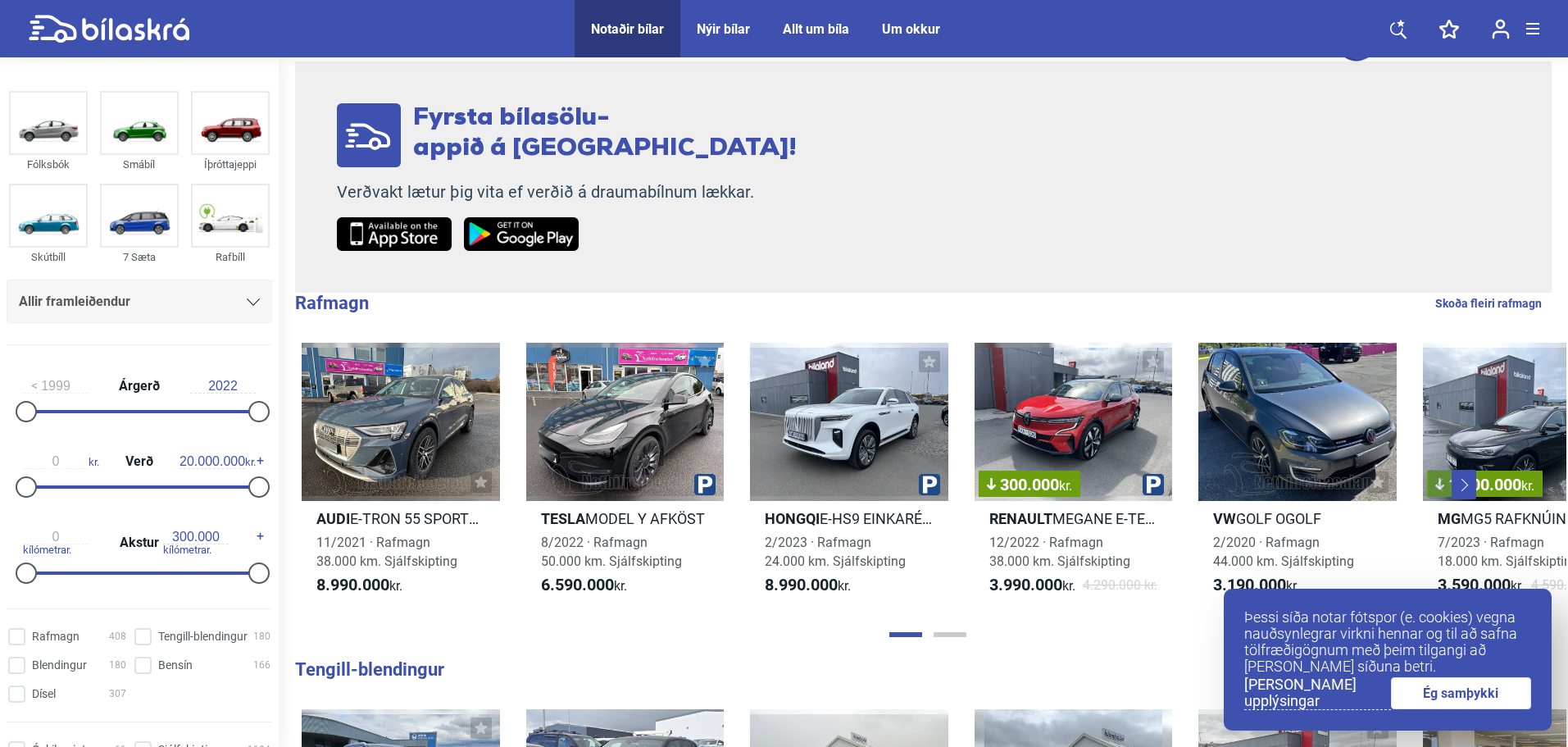
scroll to position [273, 0]
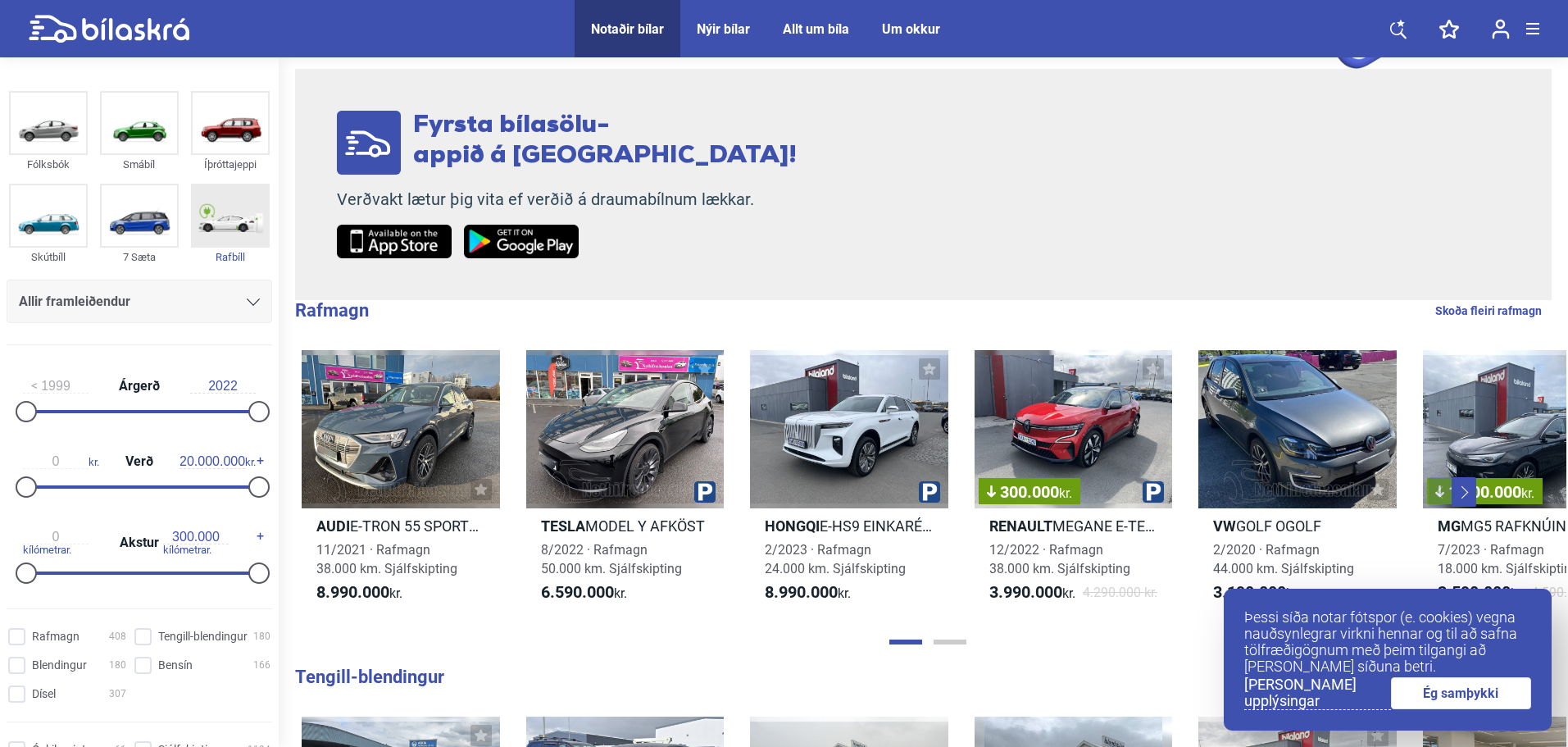
drag, startPoint x: 142, startPoint y: 212, endPoint x: 215, endPoint y: 217, distance: 73.2
click at [142, 212] on img at bounding box center [139, 215] width 75 height 61
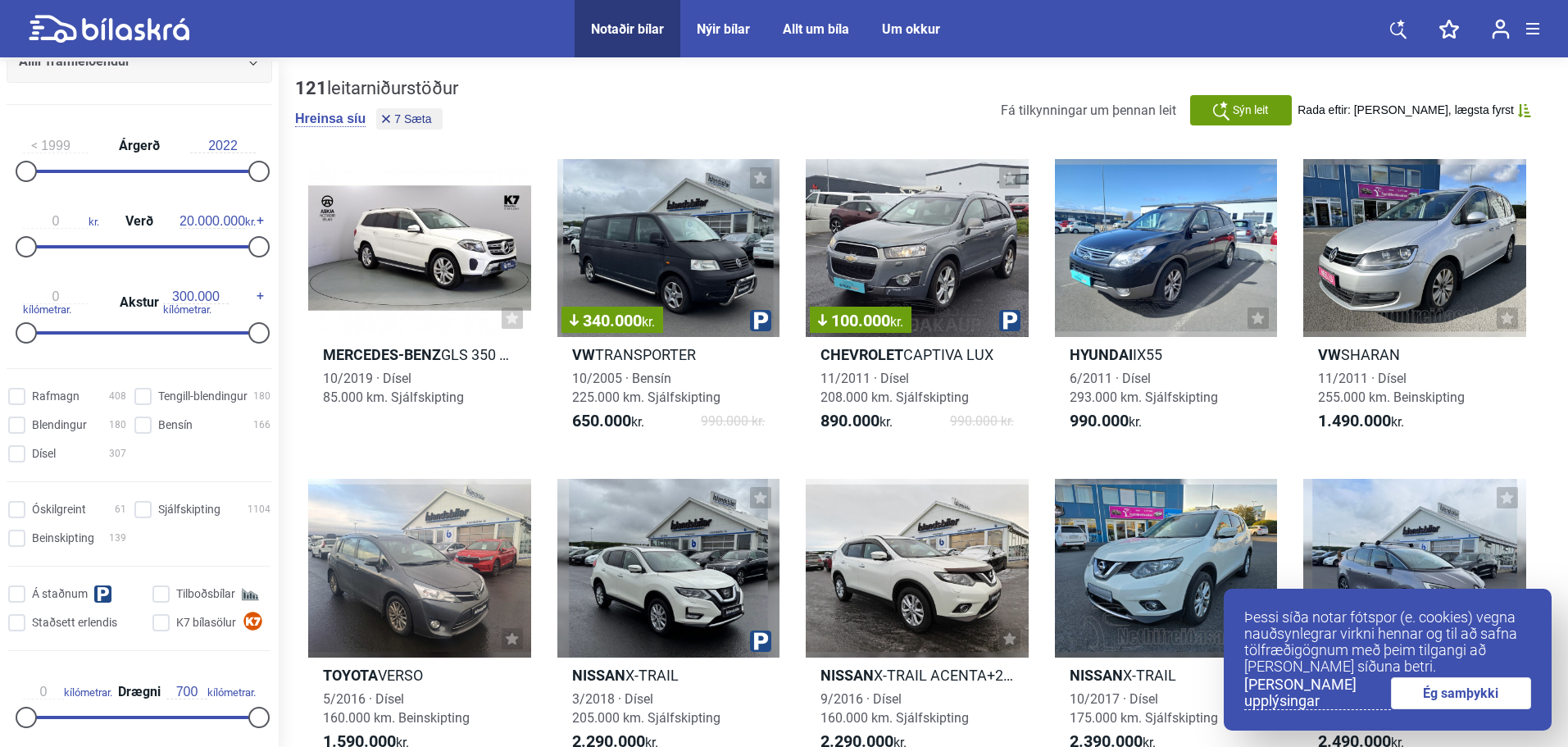
scroll to position [273, 0]
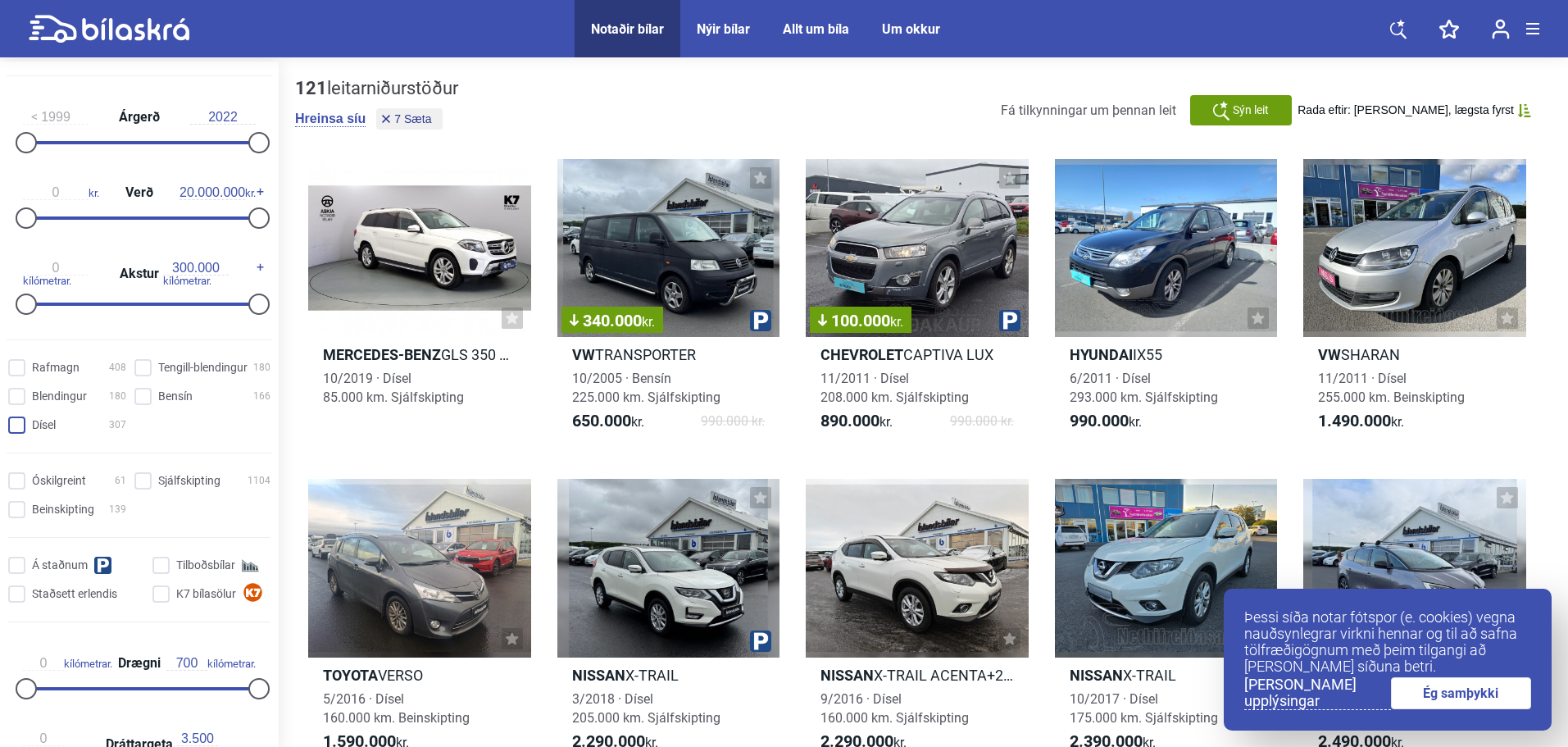
click at [23, 431] on input "Dísel 307" at bounding box center [69, 426] width 118 height 17
checkbox input "true"
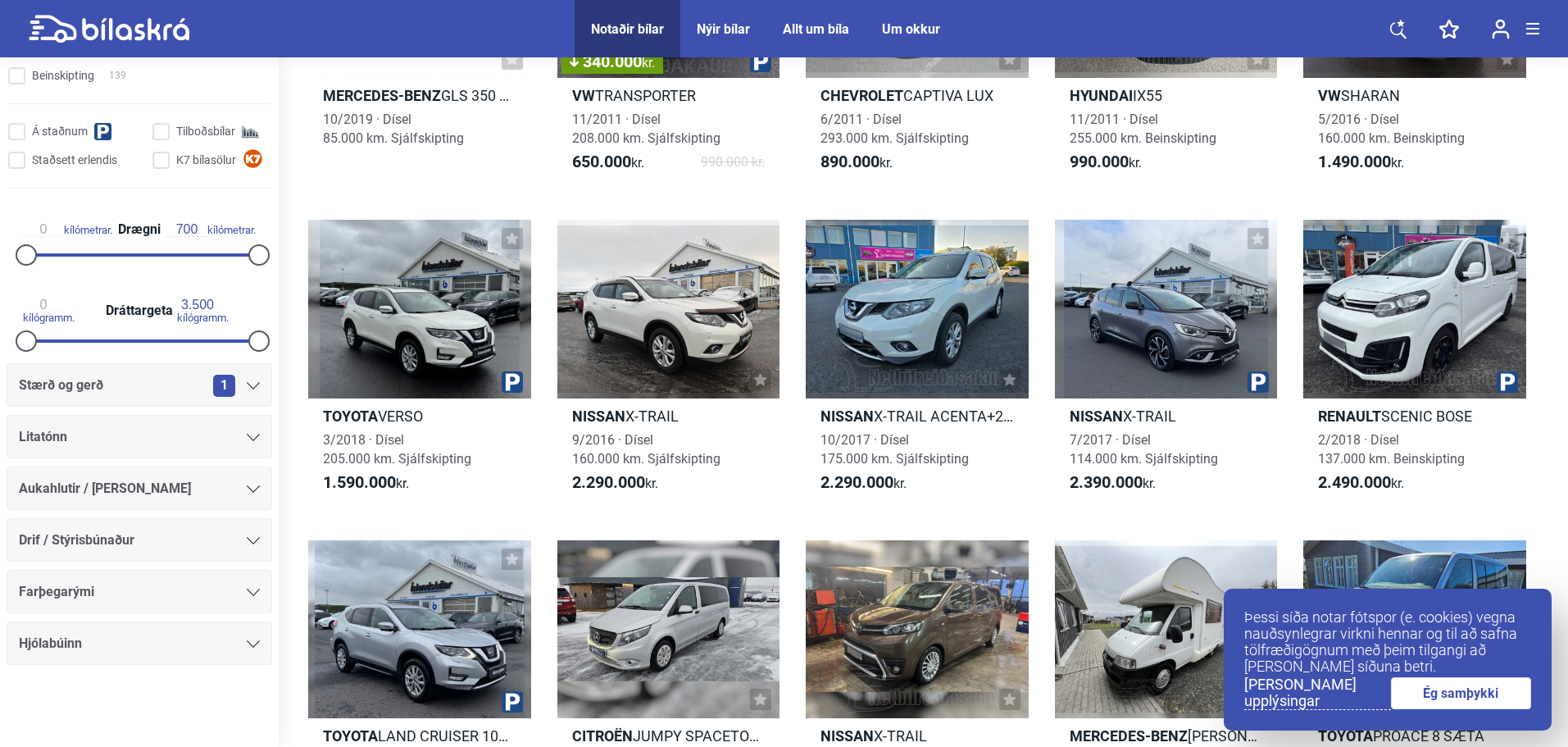
scroll to position [273, 0]
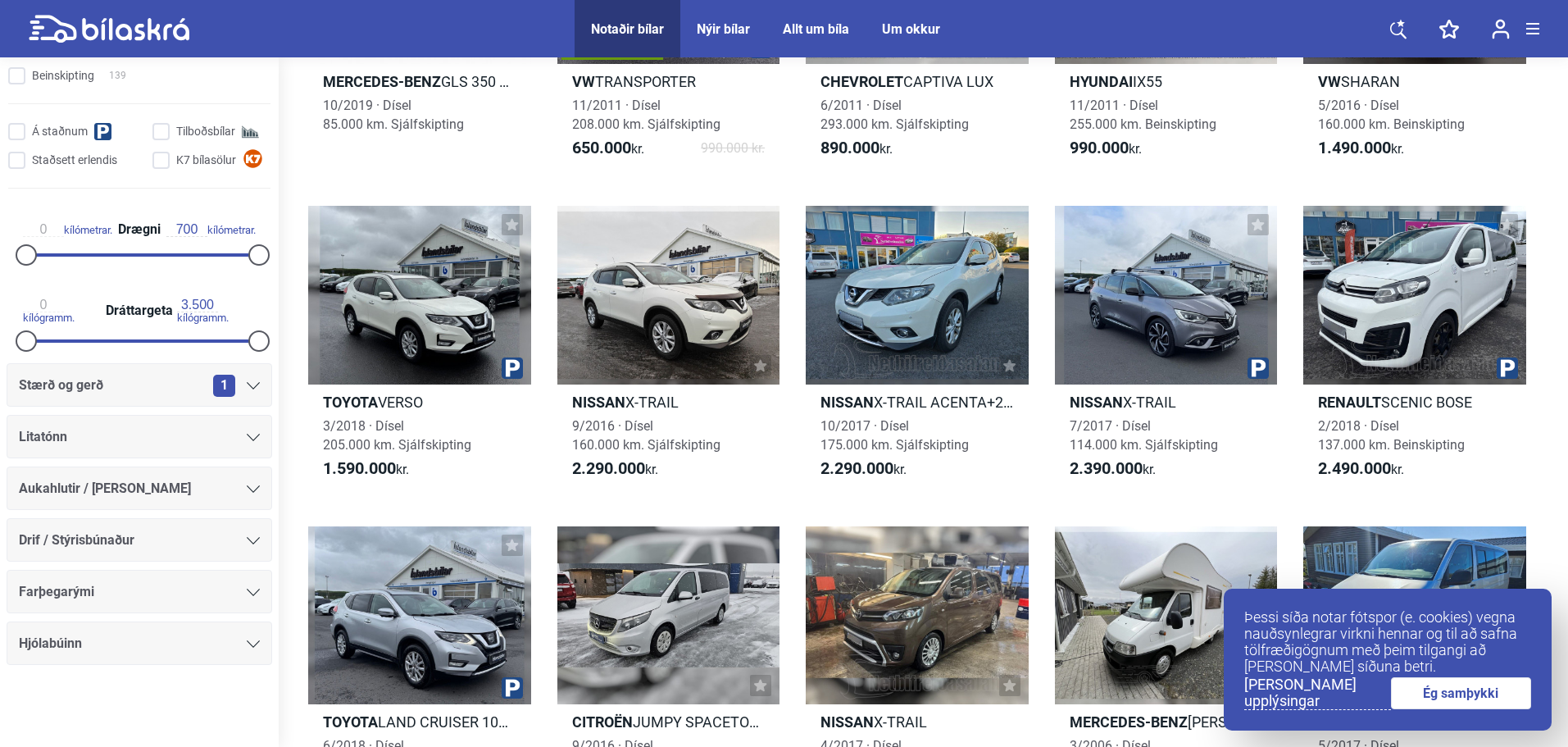
click at [247, 592] on icon at bounding box center [253, 592] width 13 height 8
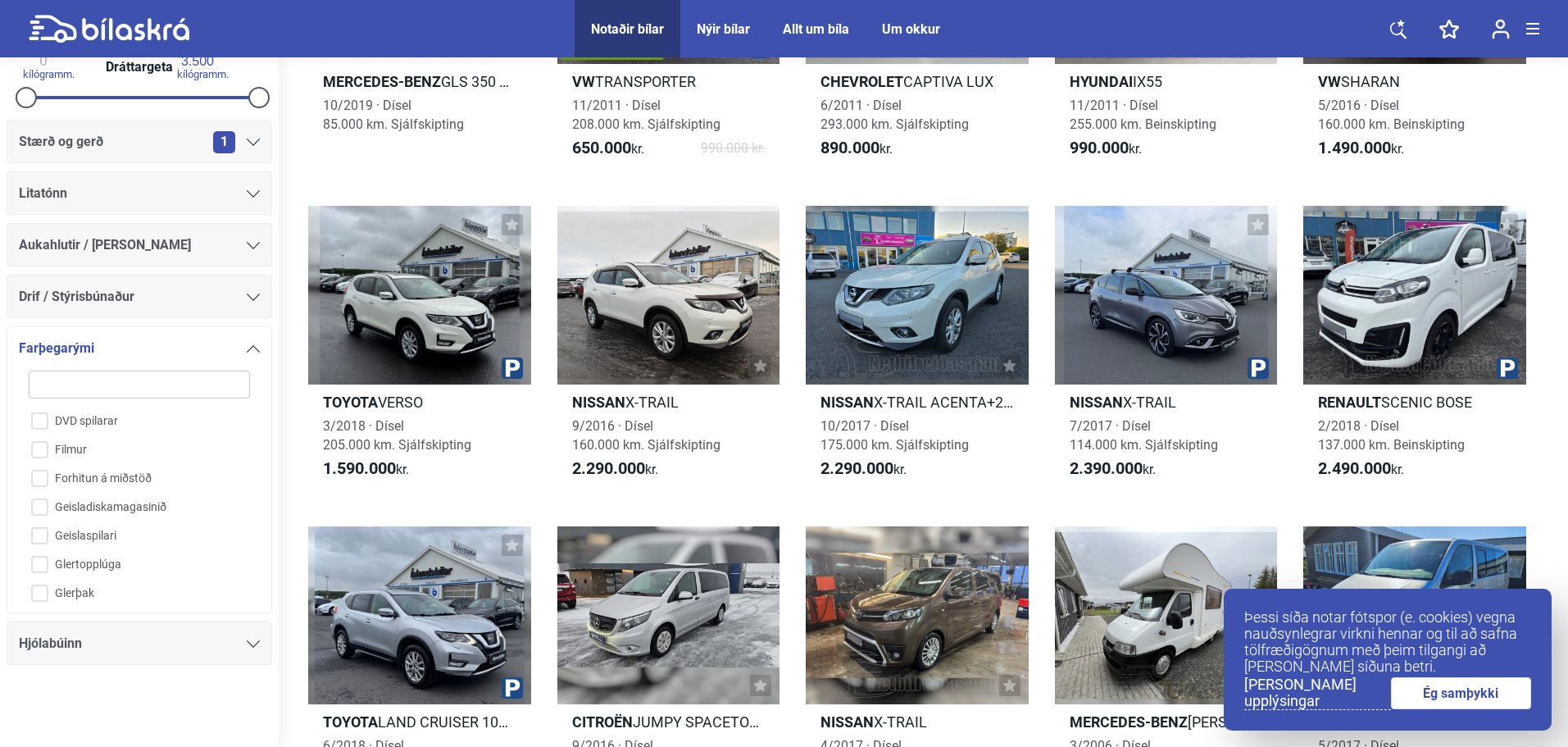
click at [1467, 699] on font "Ég samþykki" at bounding box center [1460, 693] width 75 height 15
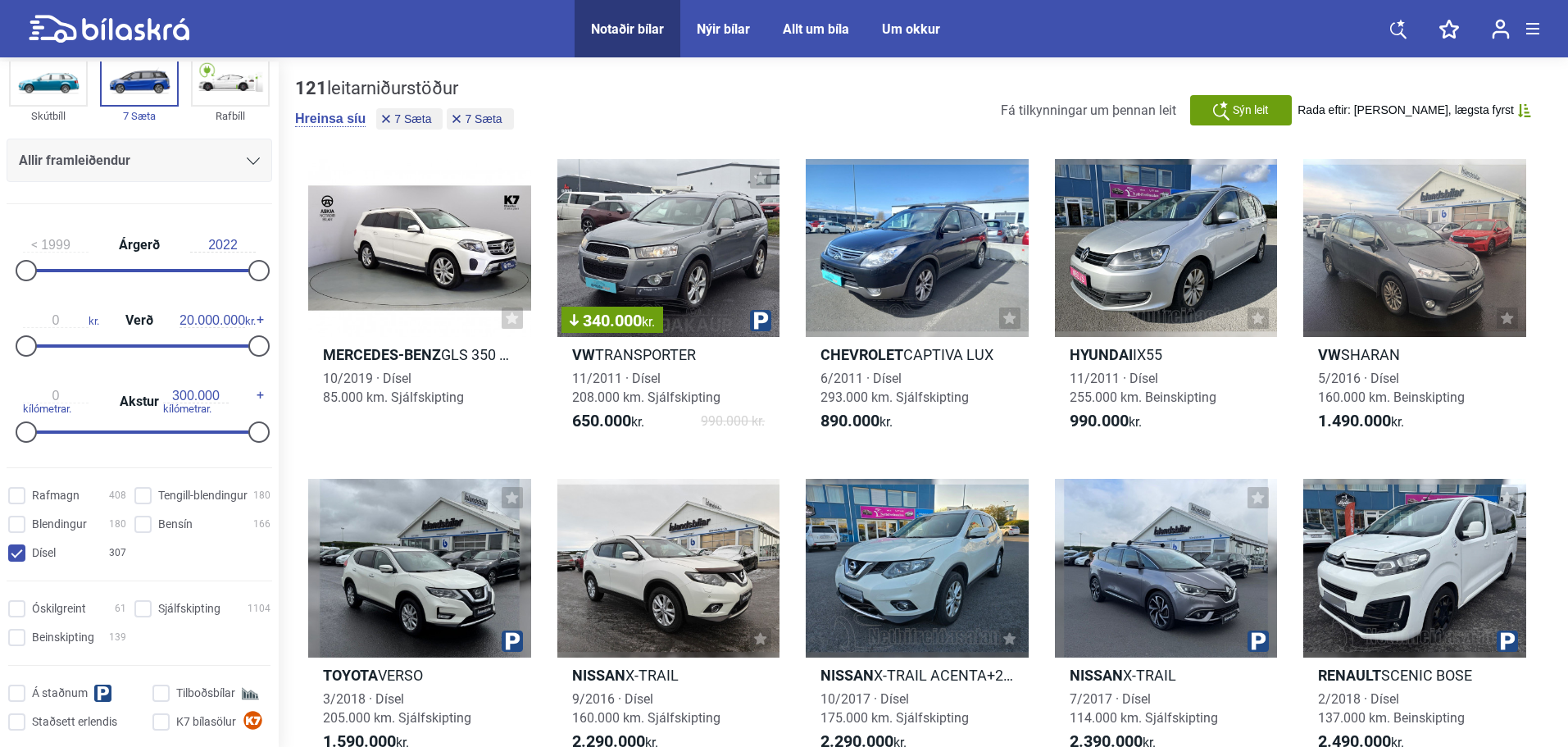
scroll to position [0, 0]
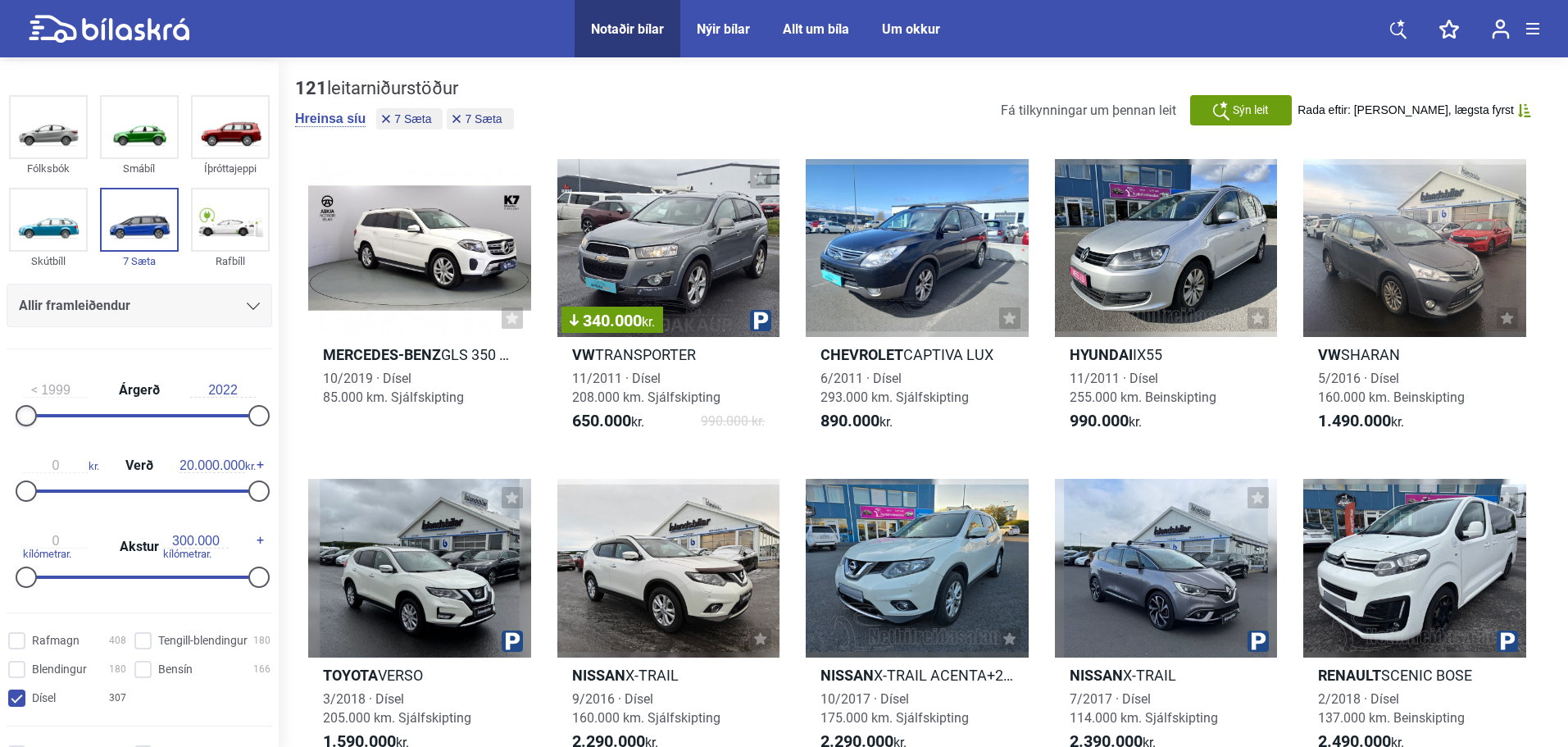
click at [32, 415] on div at bounding box center [26, 415] width 21 height 21
click at [82, 413] on div "1999 Árgerð 2022" at bounding box center [139, 400] width 266 height 75
click at [93, 418] on div "1999 Árgerð 2022" at bounding box center [139, 400] width 266 height 75
click at [126, 421] on div "1999 Árgerð 2022" at bounding box center [139, 400] width 266 height 75
type input "2022"
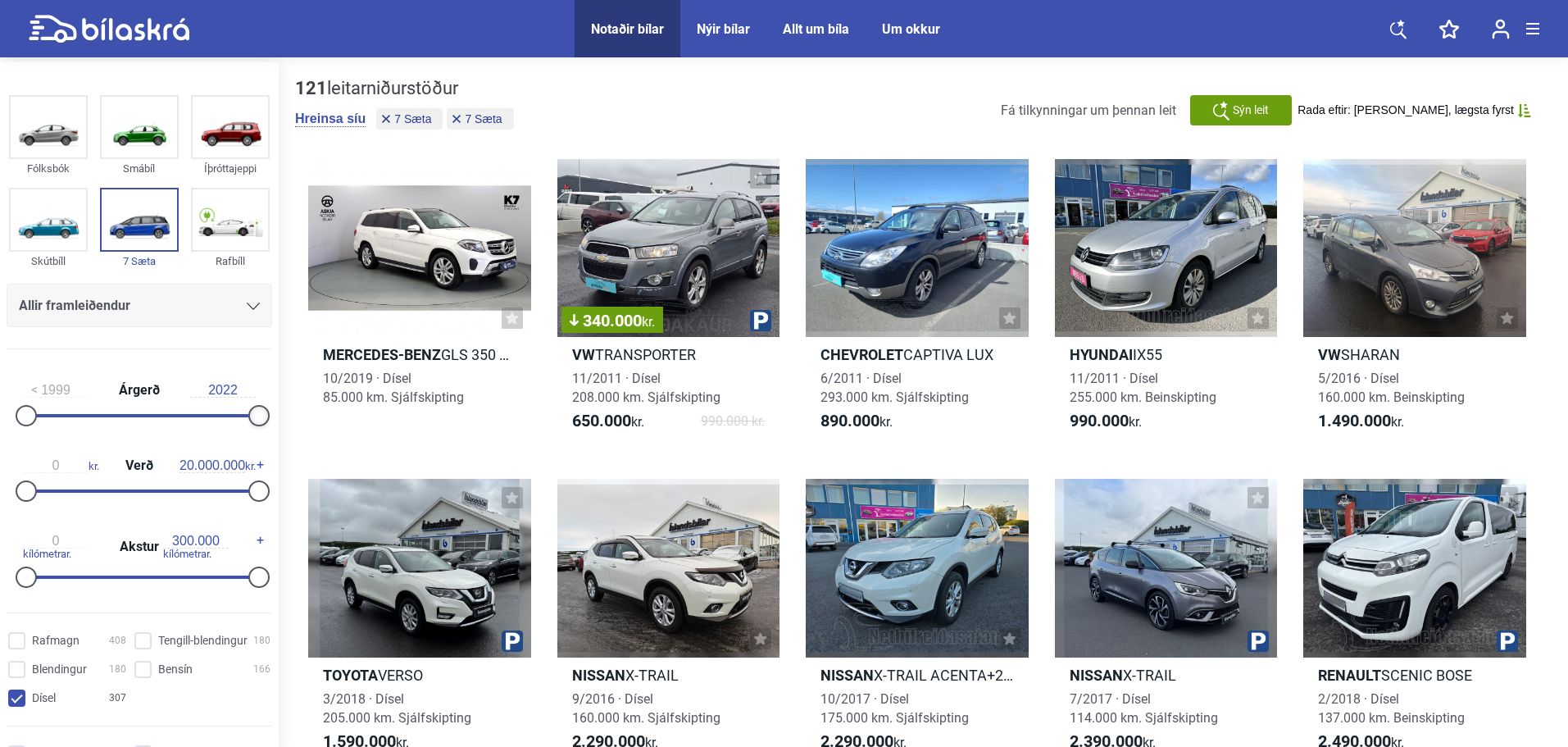
click at [252, 411] on div at bounding box center [259, 415] width 21 height 21
drag, startPoint x: 48, startPoint y: 413, endPoint x: 87, endPoint y: 419, distance: 39.5
click at [56, 414] on div "1999 Árgerð 2022" at bounding box center [139, 400] width 266 height 75
type input "2016"
drag, startPoint x: 31, startPoint y: 416, endPoint x: 197, endPoint y: 410, distance: 166.1
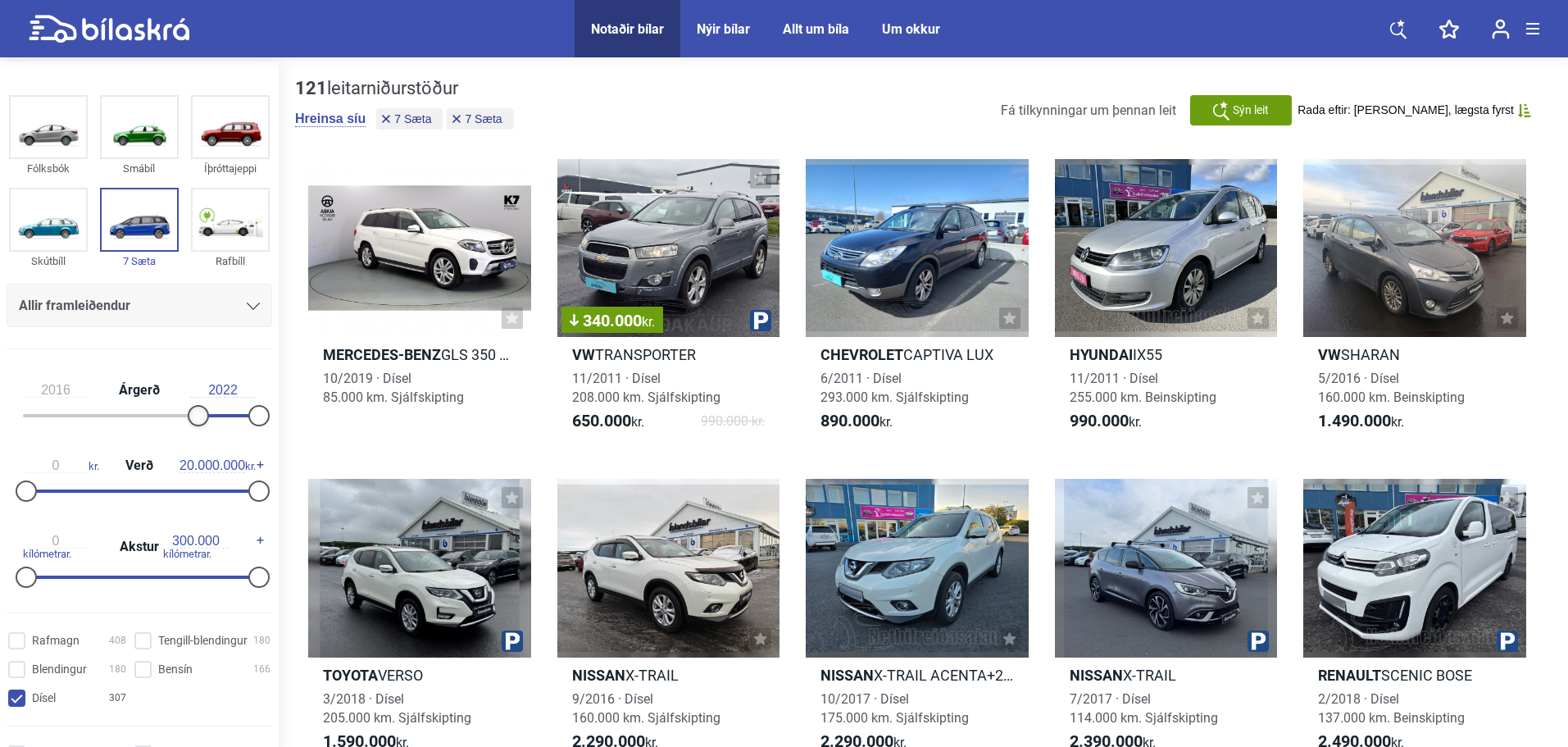
click at [197, 410] on div at bounding box center [198, 415] width 21 height 21
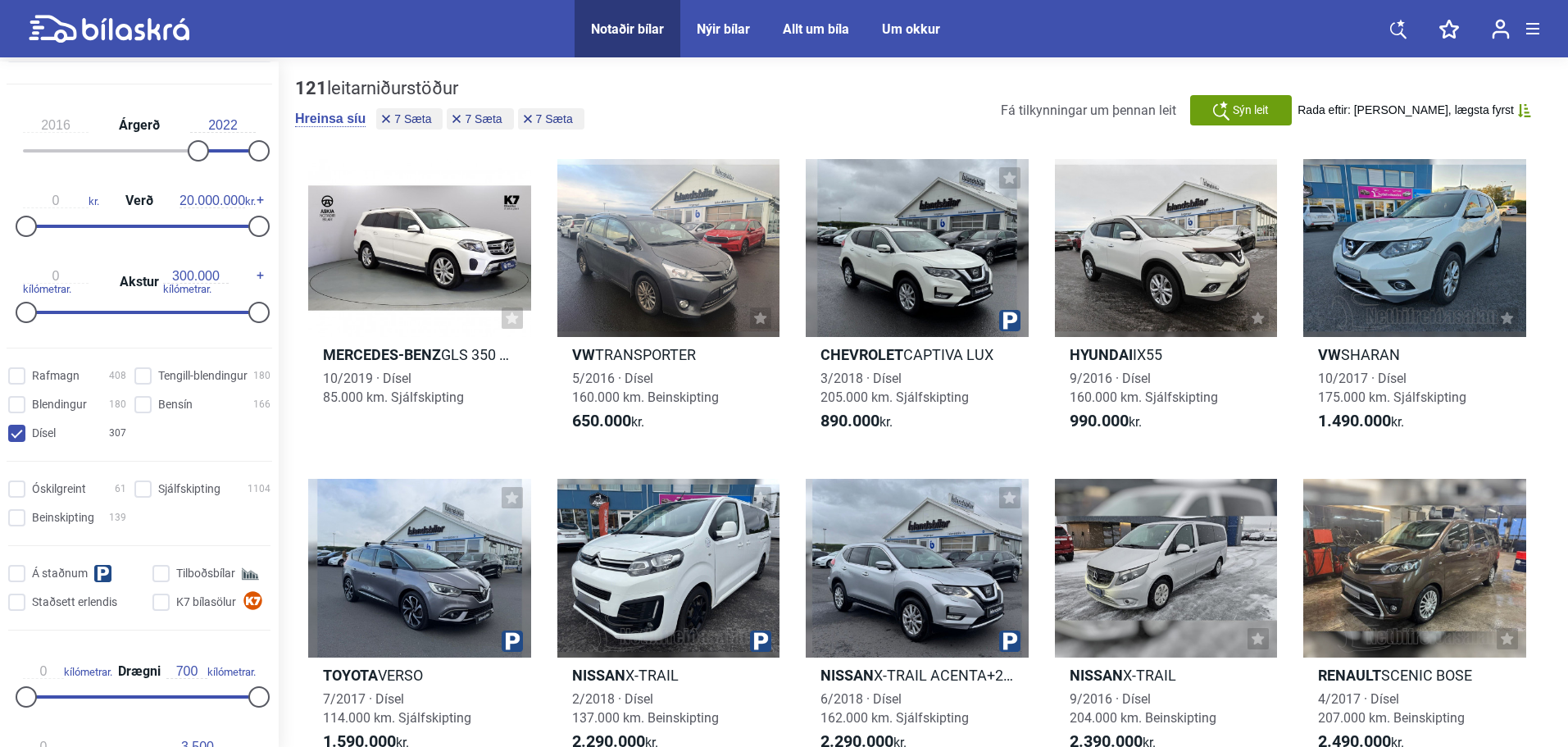
scroll to position [273, 0]
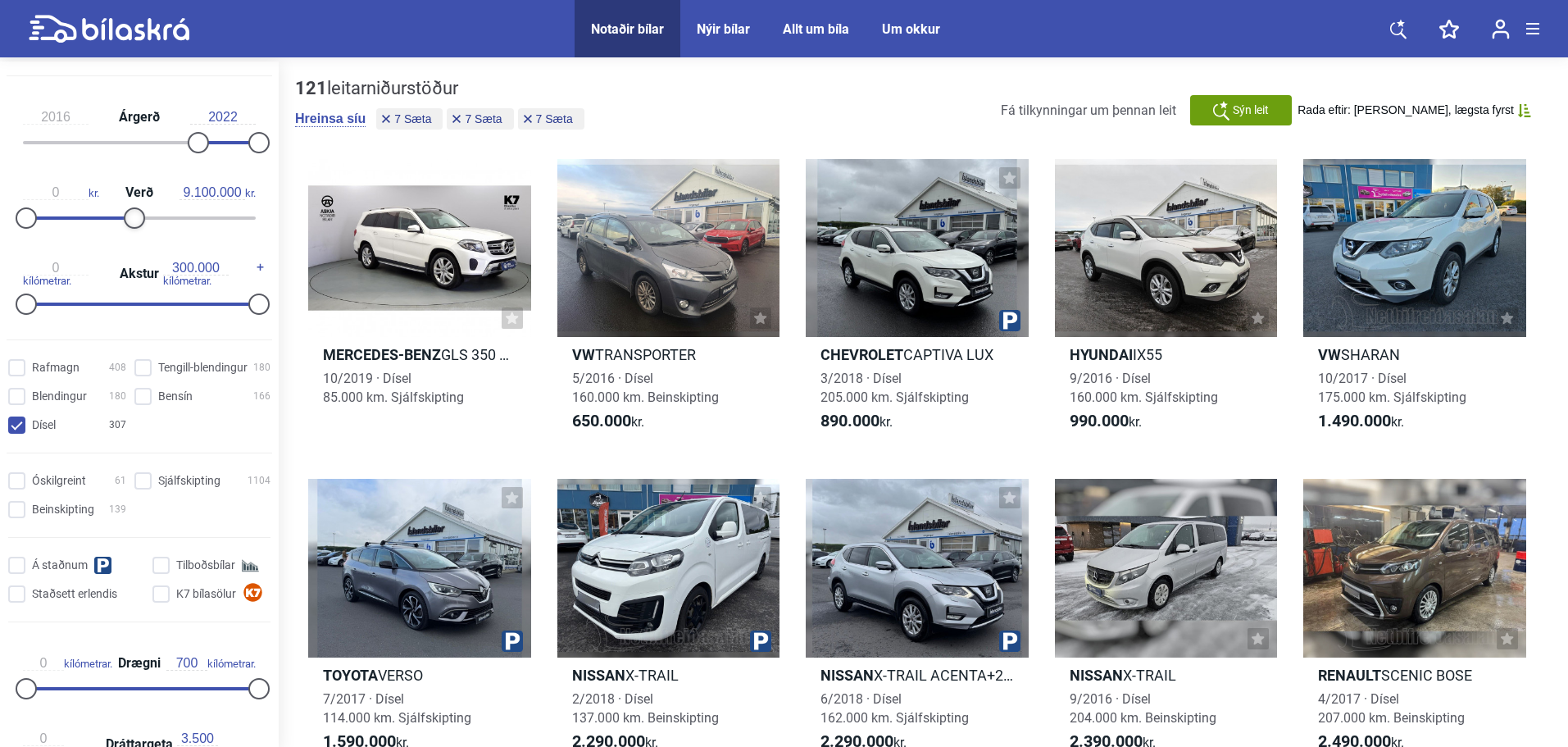
type input "9.000.000"
drag, startPoint x: 251, startPoint y: 216, endPoint x: 126, endPoint y: 221, distance: 125.1
click at [126, 221] on div at bounding box center [131, 218] width 21 height 21
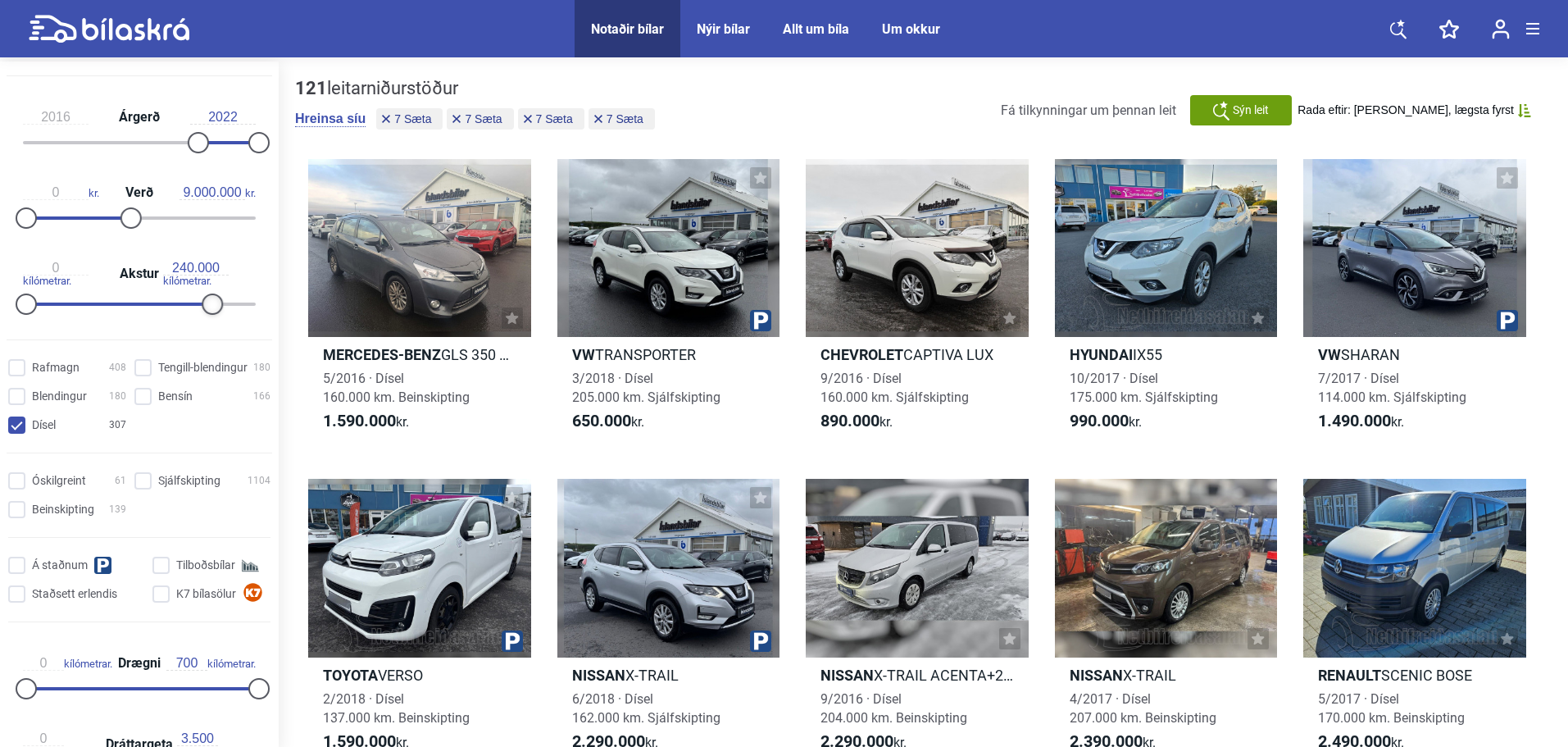
type input "230.000"
drag, startPoint x: 251, startPoint y: 300, endPoint x: 197, endPoint y: 298, distance: 54.0
click at [197, 298] on div at bounding box center [204, 303] width 21 height 21
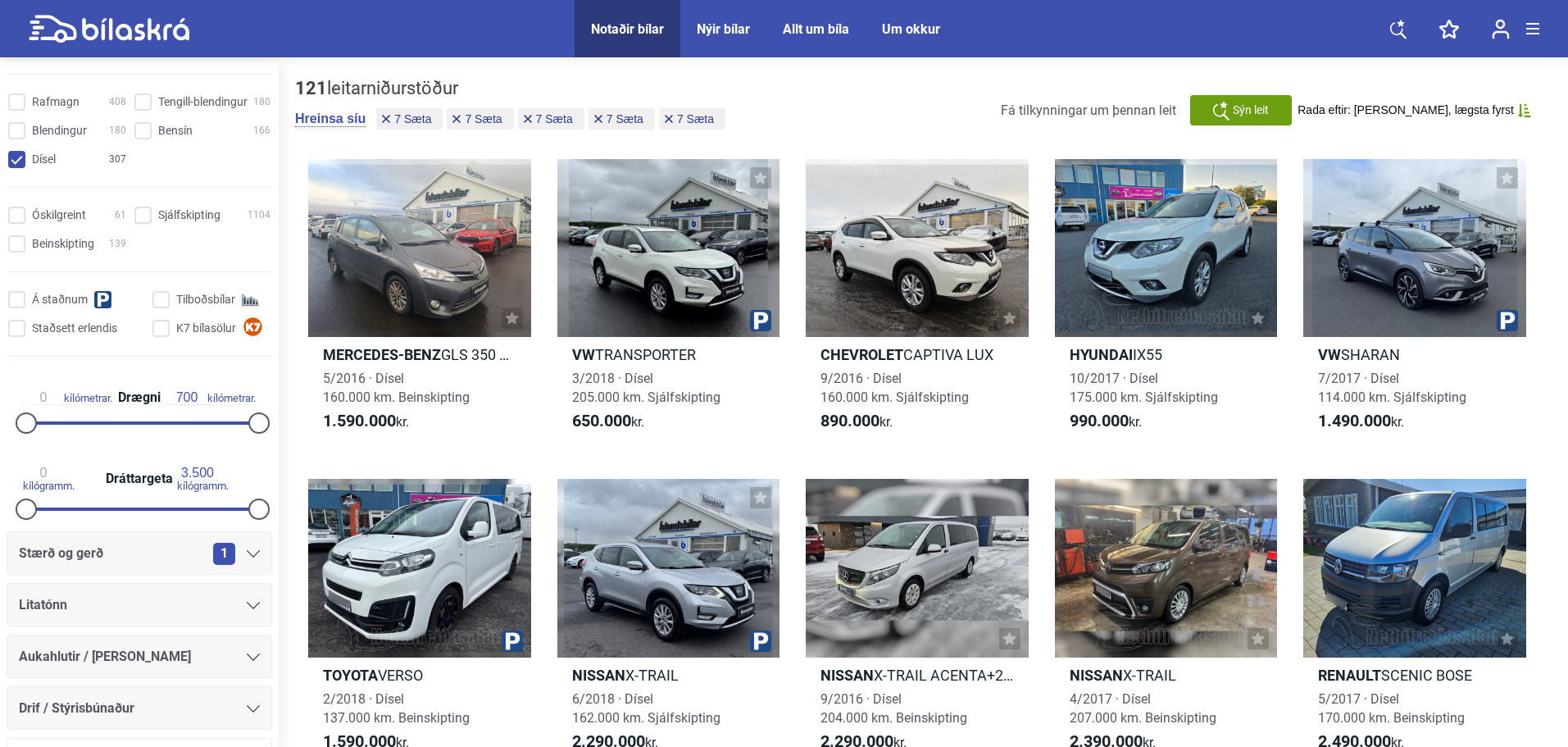
scroll to position [547, 0]
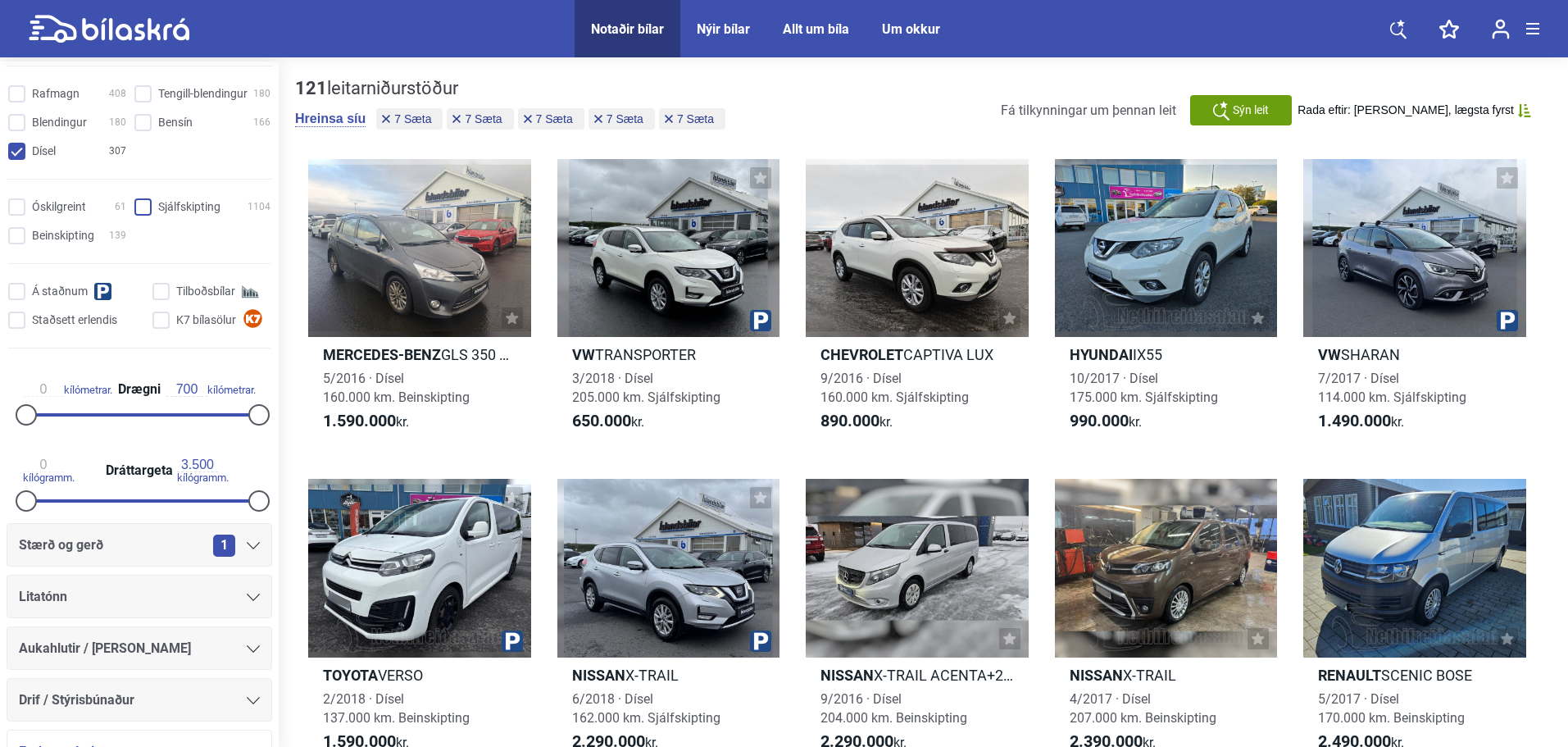
click at [142, 208] on input "Sjálfskipting 1104" at bounding box center [204, 208] width 136 height 17
checkbox input "true"
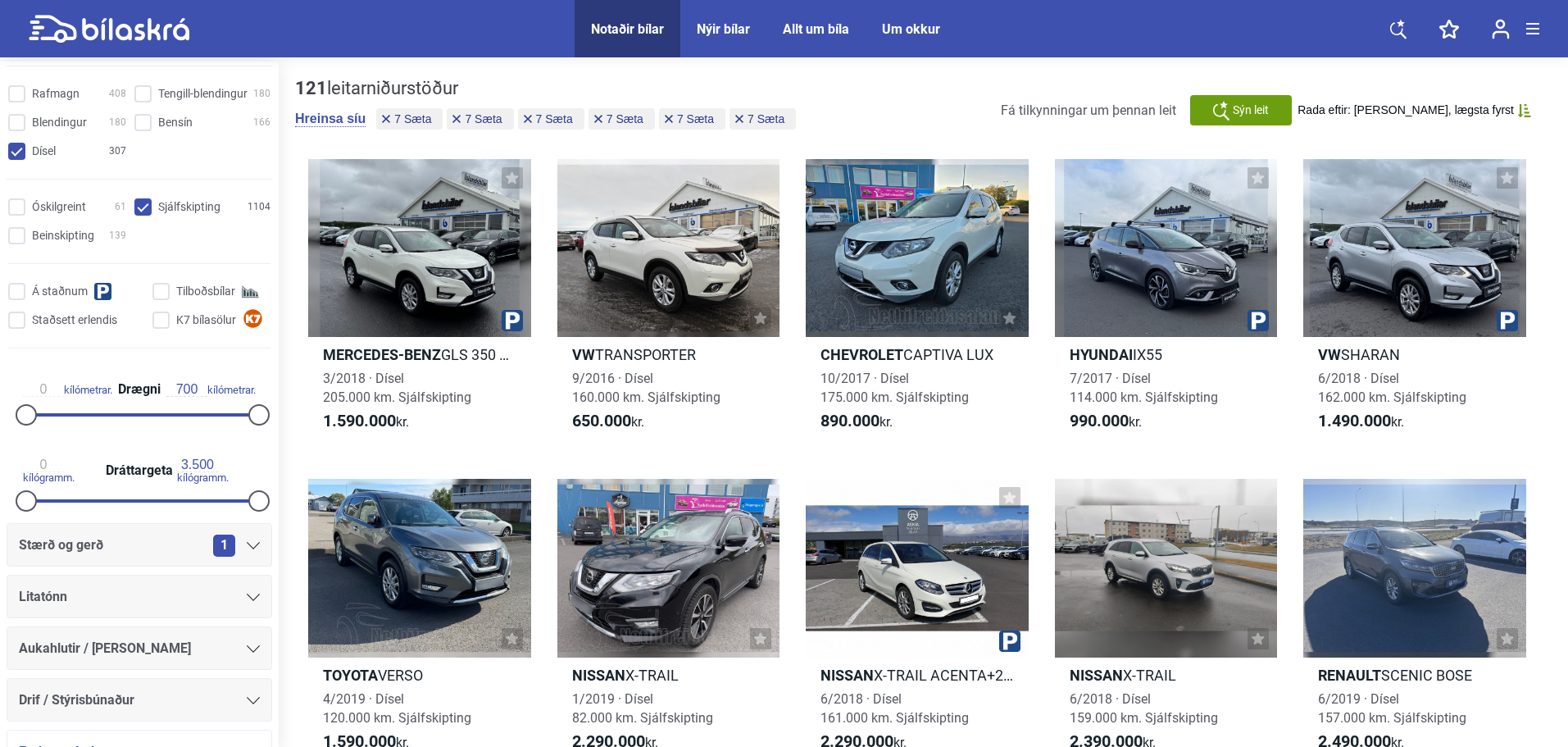
scroll to position [820, 0]
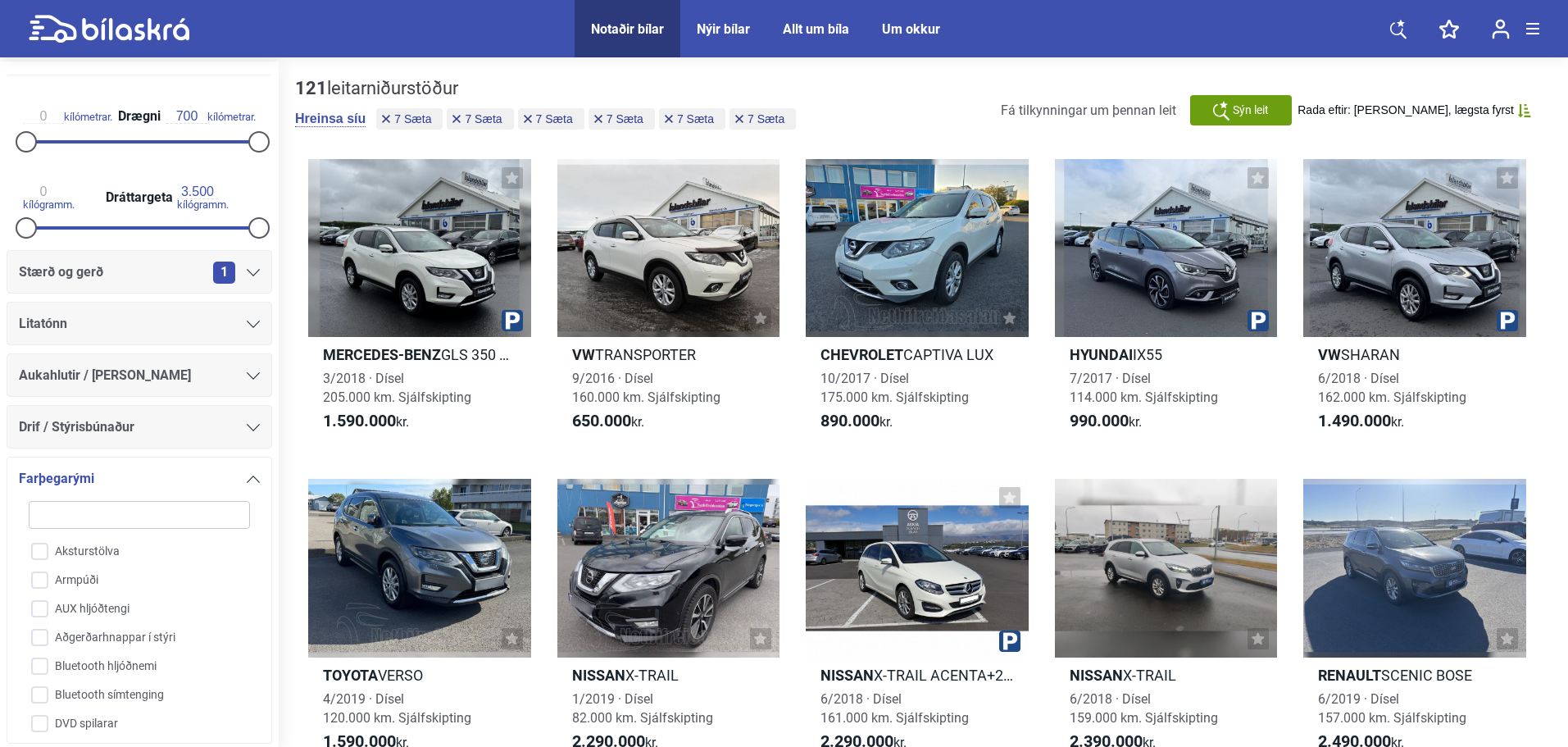
click at [247, 276] on icon at bounding box center [253, 273] width 13 height 8
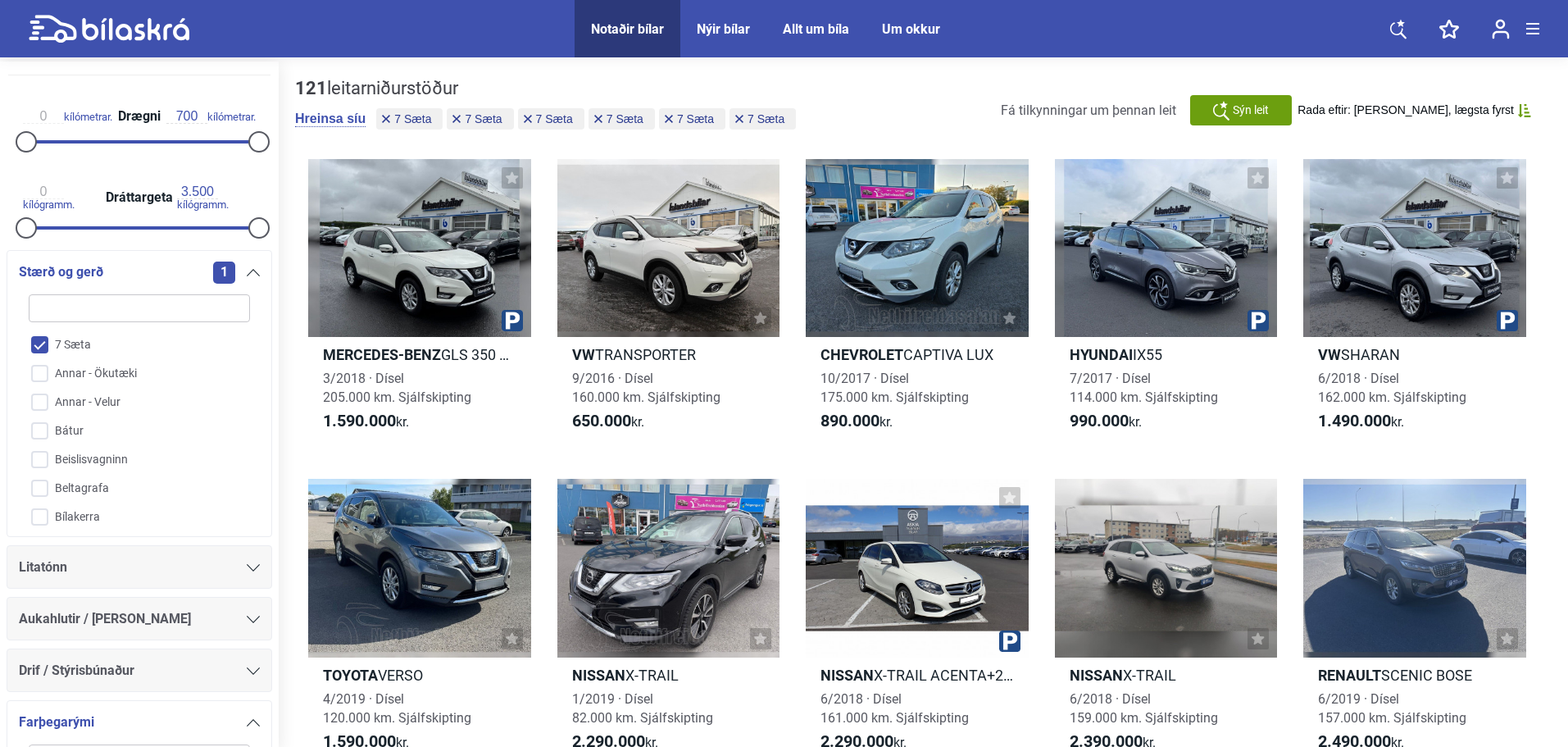
click at [247, 276] on icon at bounding box center [253, 273] width 13 height 8
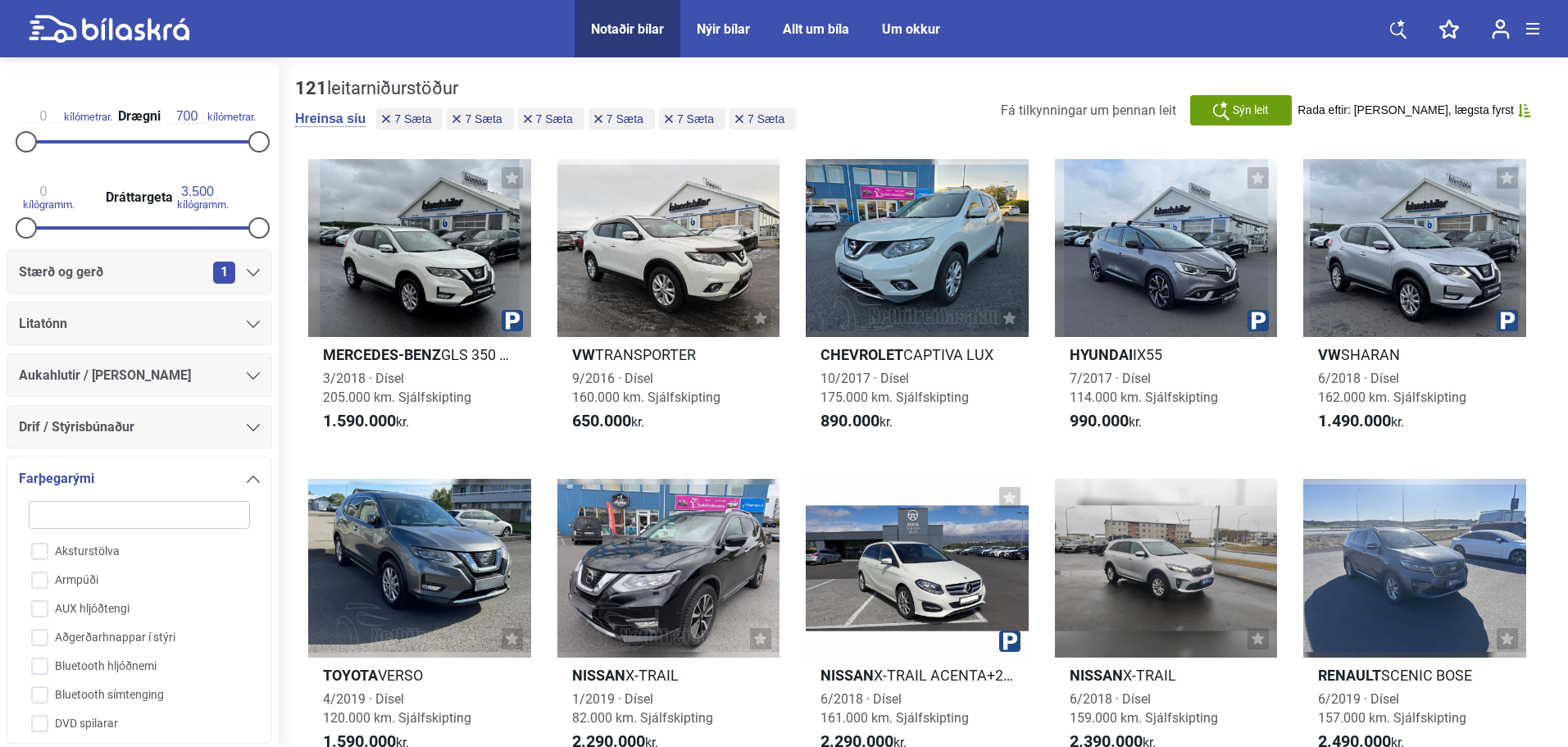
click at [247, 381] on div at bounding box center [253, 375] width 13 height 13
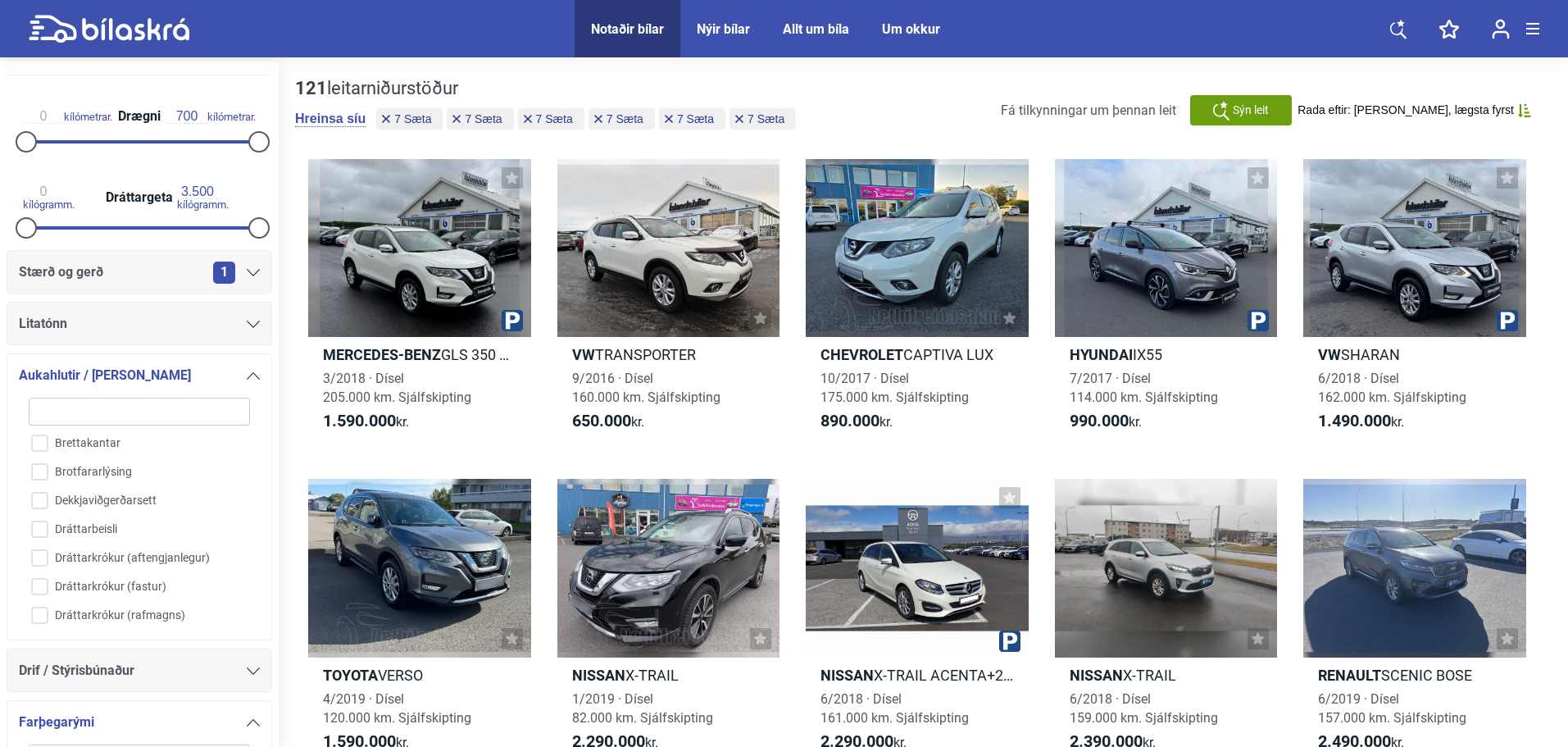
scroll to position [594, 0]
click at [38, 526] on input "Dráttarkrókur (fastur)" at bounding box center [128, 515] width 223 height 29
checkbox input "true"
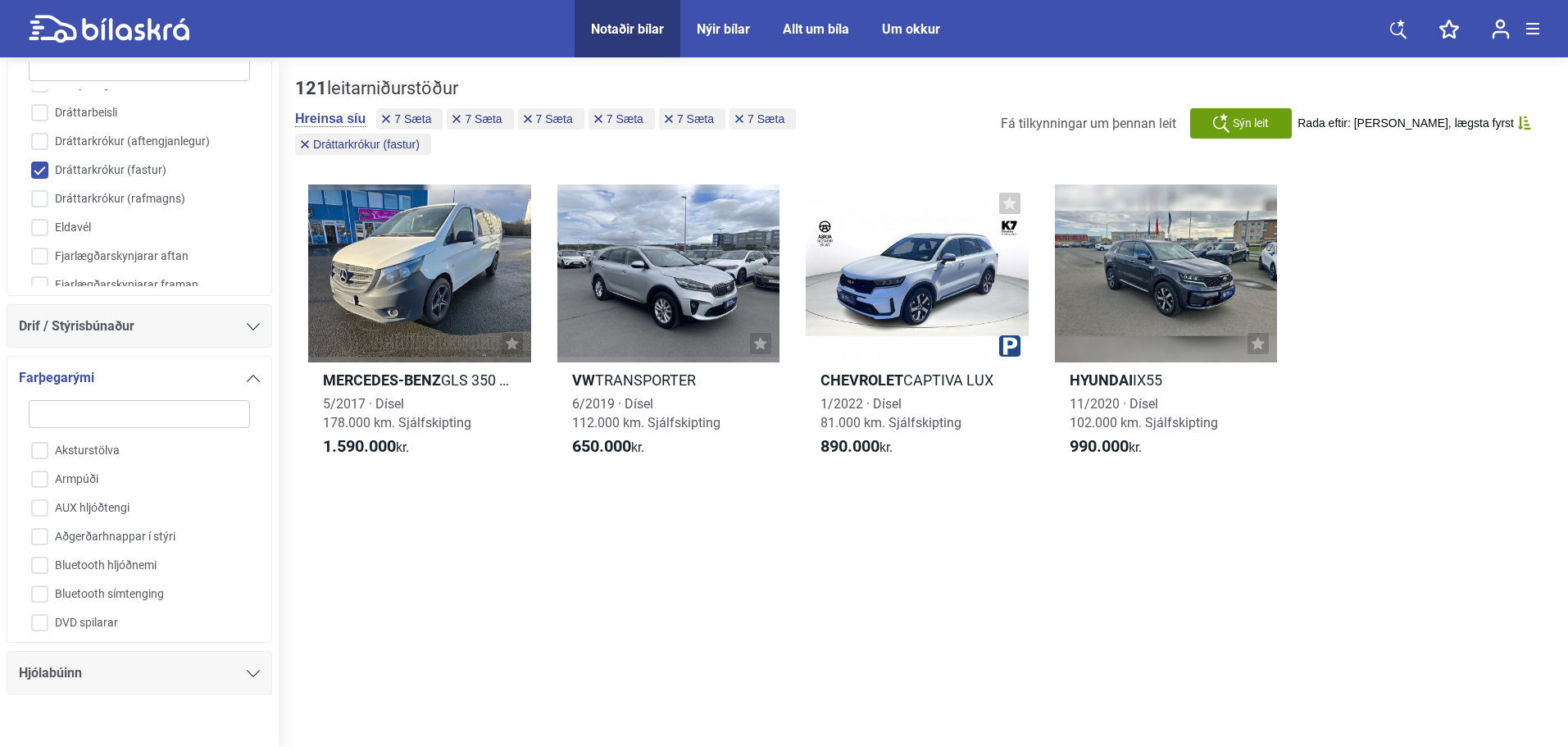
scroll to position [1200, 0]
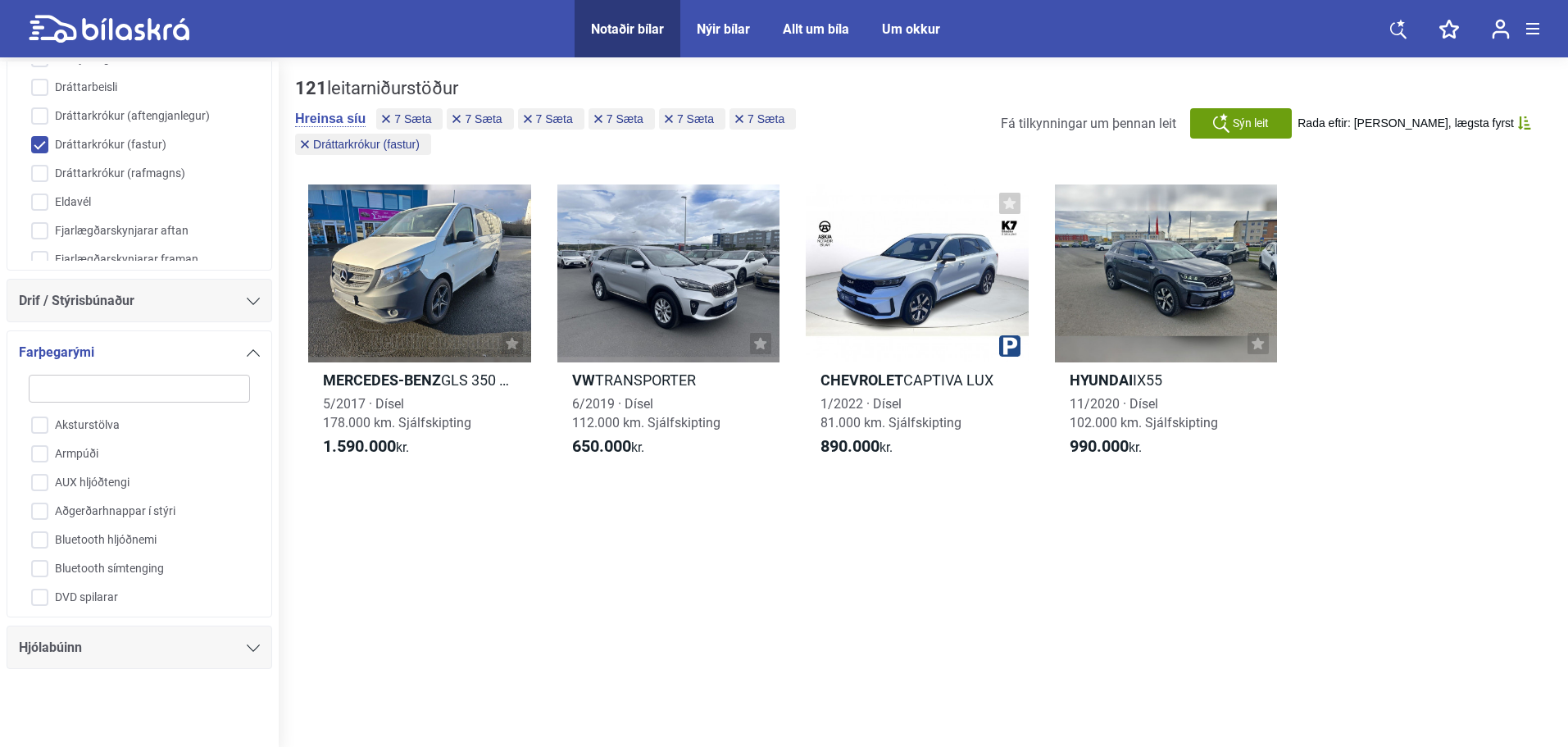
click at [250, 638] on div "Hjólabúinn" at bounding box center [139, 647] width 241 height 23
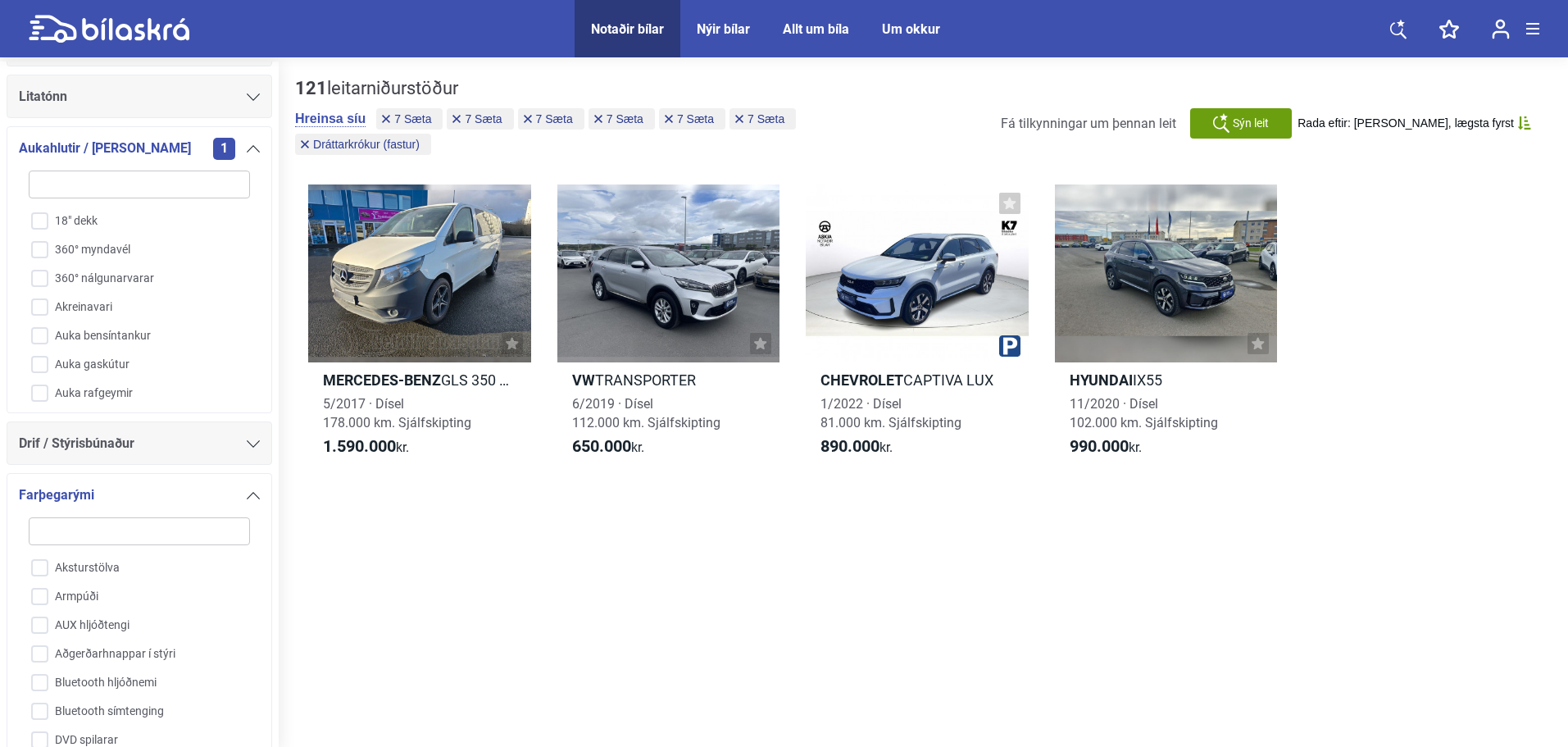
scroll to position [1093, 0]
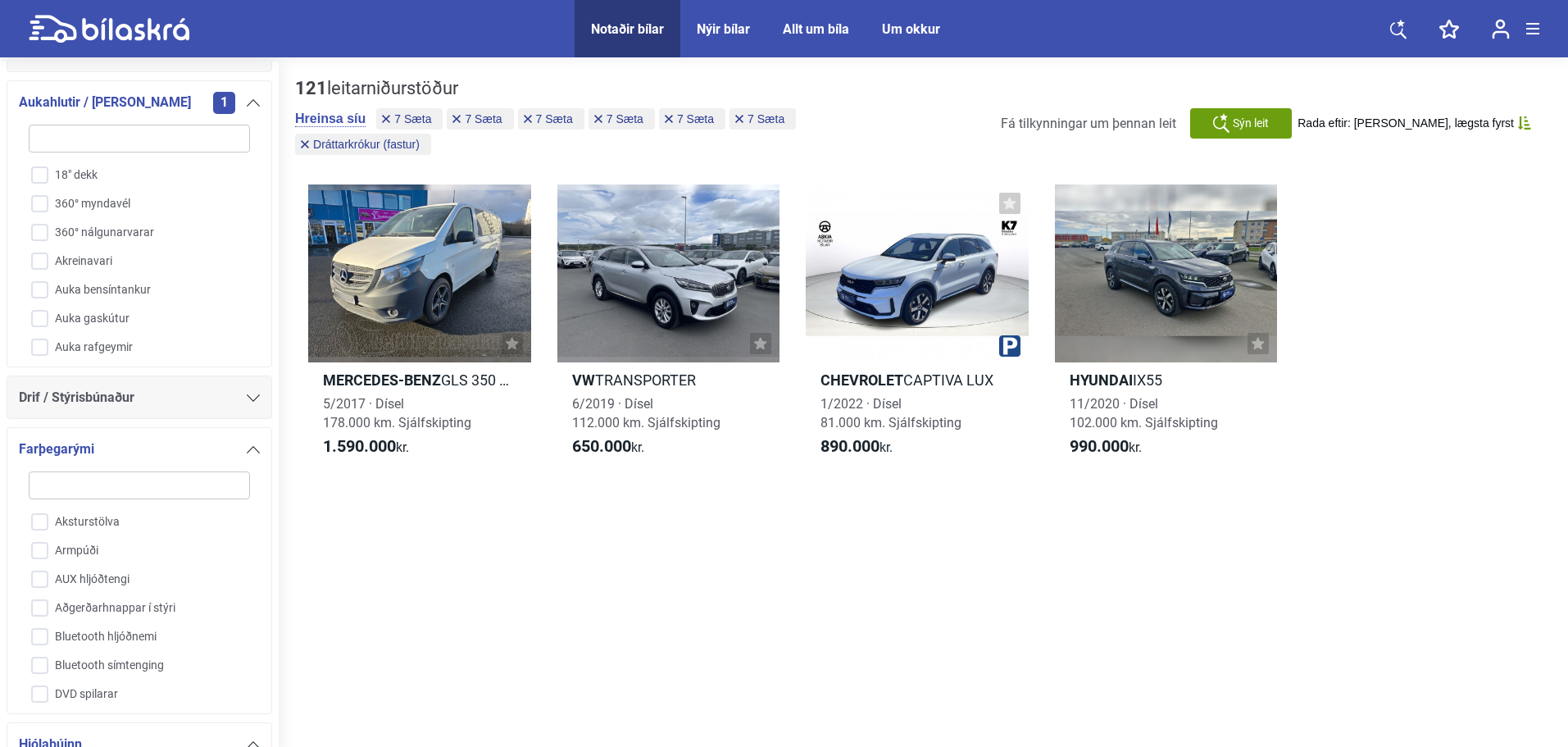
drag, startPoint x: 249, startPoint y: 191, endPoint x: 250, endPoint y: 209, distance: 18.0
click at [250, 209] on div "18" dekk 360° myndavél 360° nálgunarvarar Akreinavari Auka bensíntankur Auka ga…" at bounding box center [139, 235] width 241 height 244
click at [28, 272] on input "Hraðastillir" at bounding box center [128, 264] width 223 height 29
checkbox input "true"
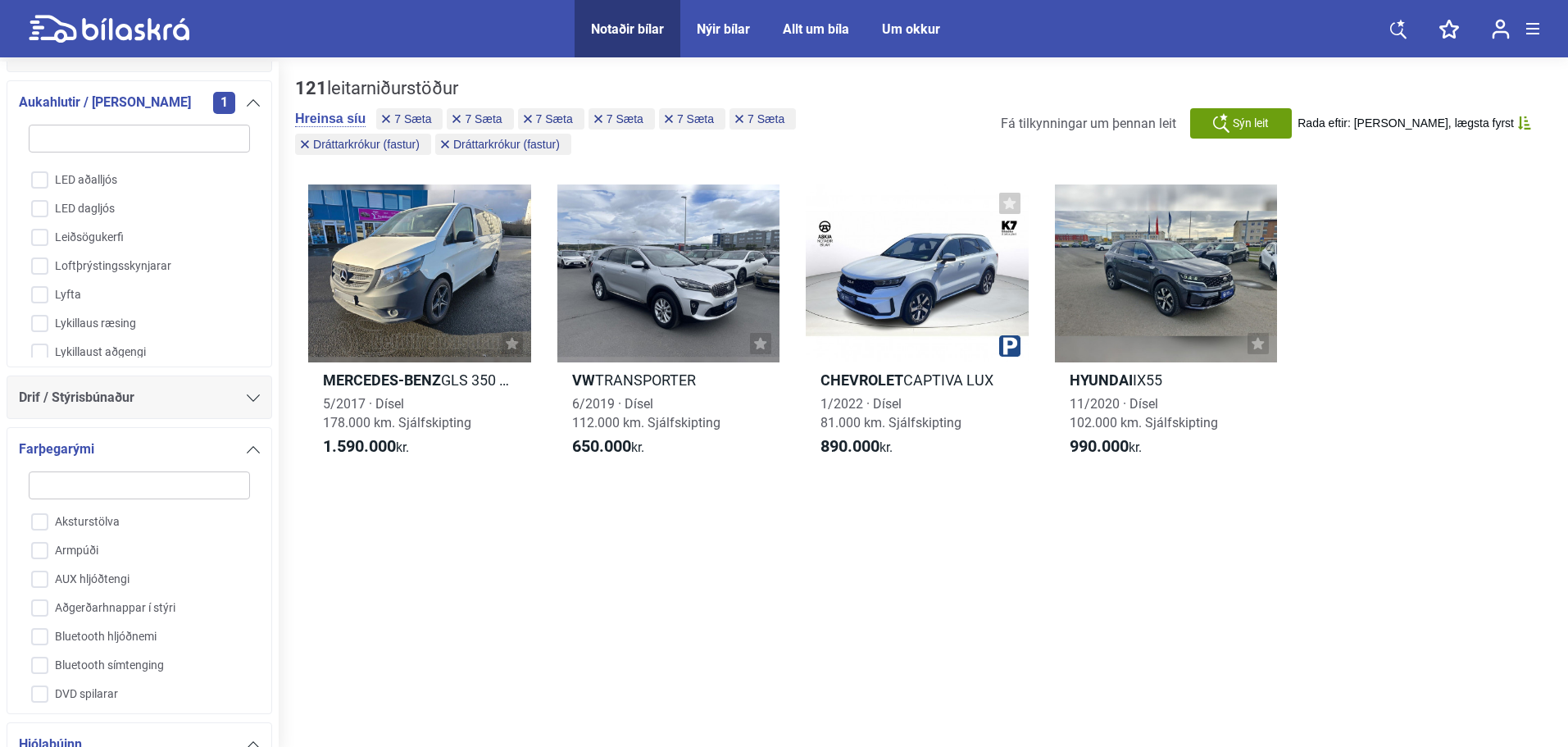
scroll to position [1975, 0]
